Goal: Information Seeking & Learning: Learn about a topic

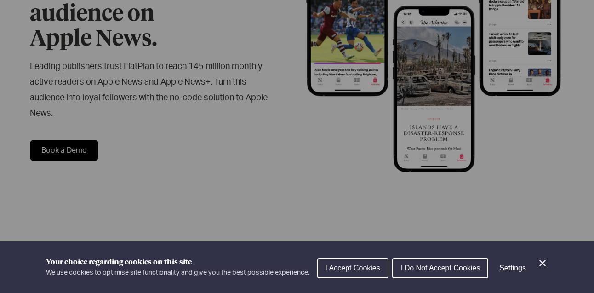
scroll to position [185, 0]
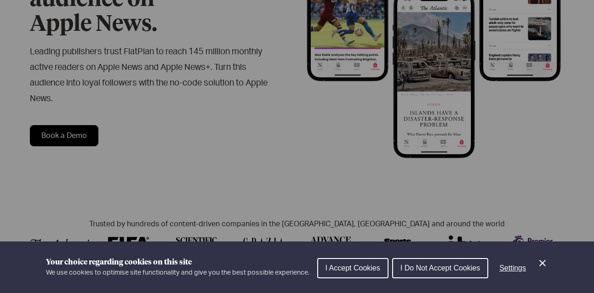
click at [537, 139] on div "Cookie preferences" at bounding box center [297, 146] width 594 height 293
click at [371, 274] on button "I Accept Cookies" at bounding box center [352, 268] width 71 height 20
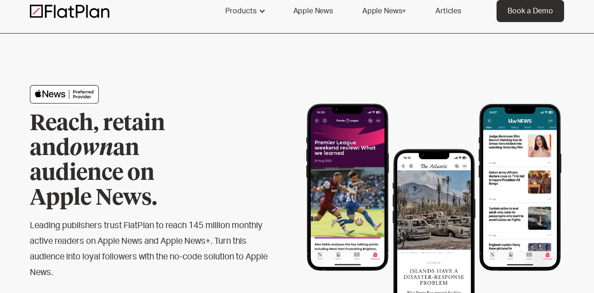
scroll to position [0, 0]
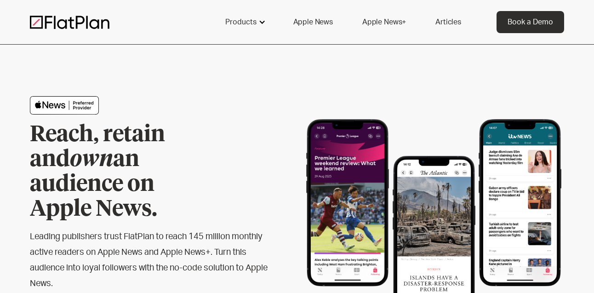
click at [260, 16] on div "Products" at bounding box center [244, 22] width 61 height 22
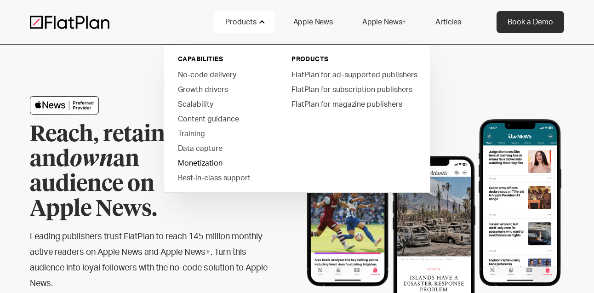
click at [206, 163] on link "Monetization" at bounding box center [223, 162] width 104 height 15
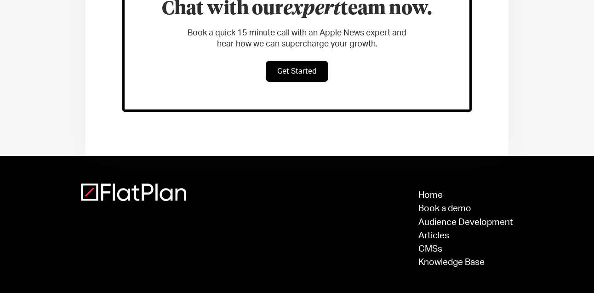
scroll to position [558, 0]
